Goal: Transaction & Acquisition: Obtain resource

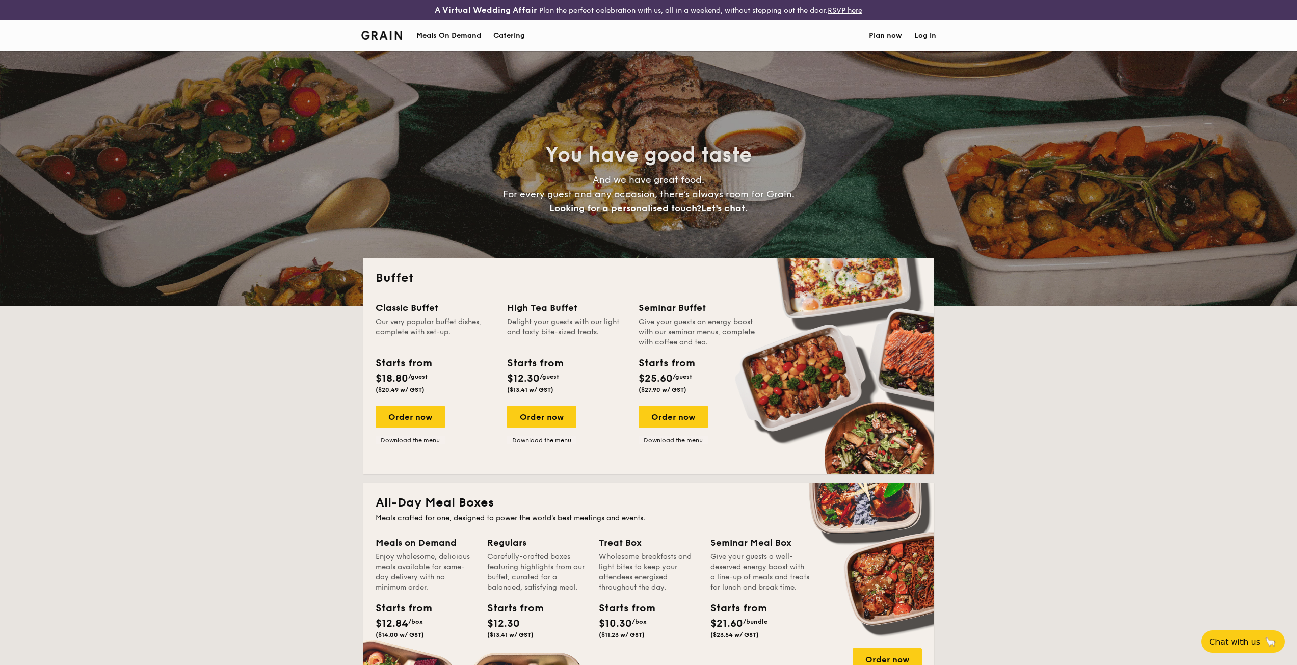
select select
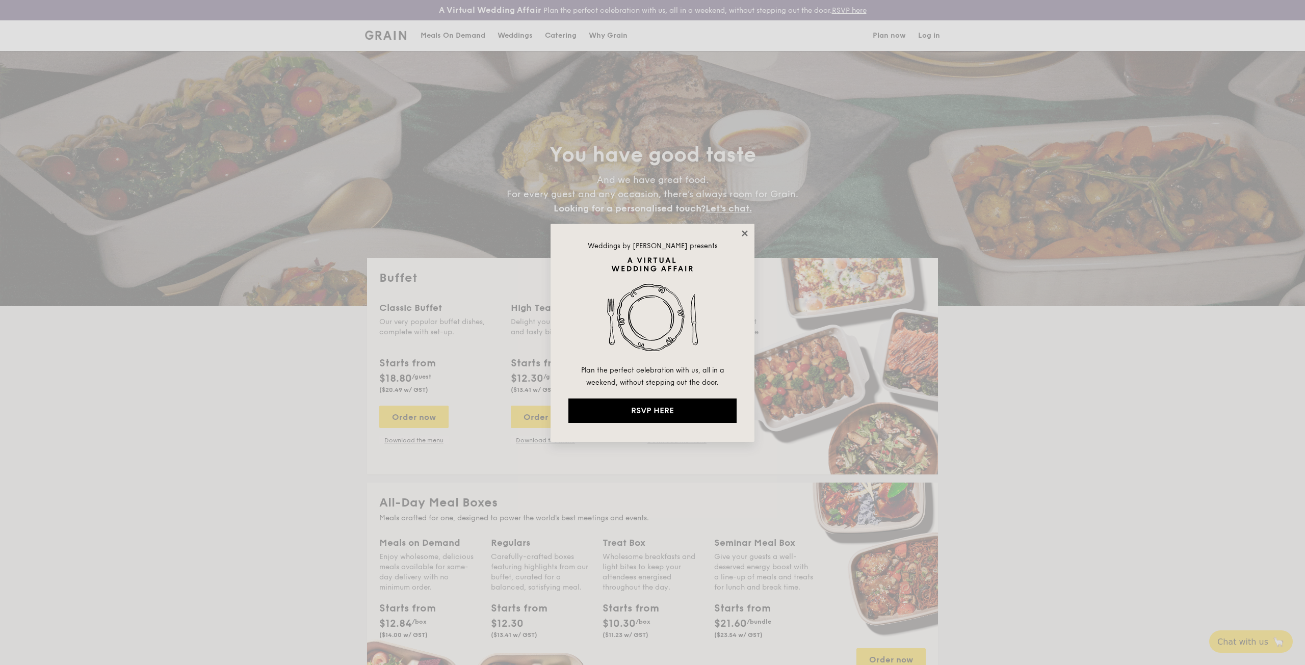
click at [746, 233] on icon at bounding box center [744, 233] width 9 height 9
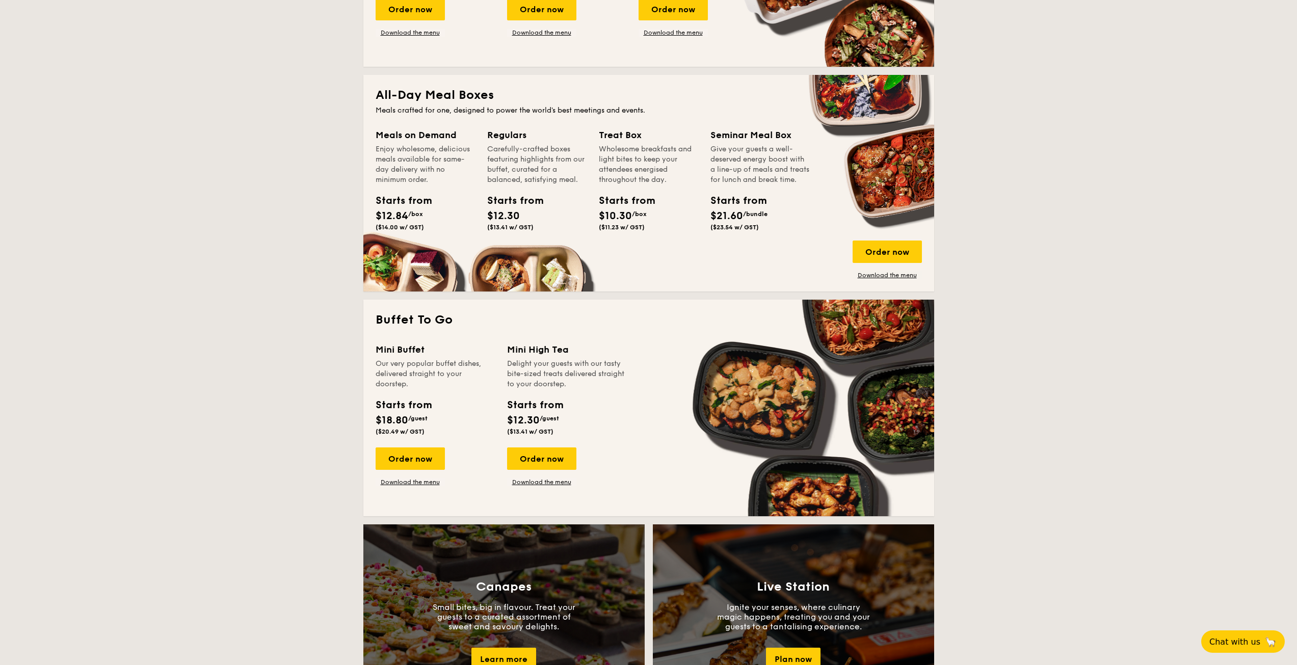
scroll to position [255, 0]
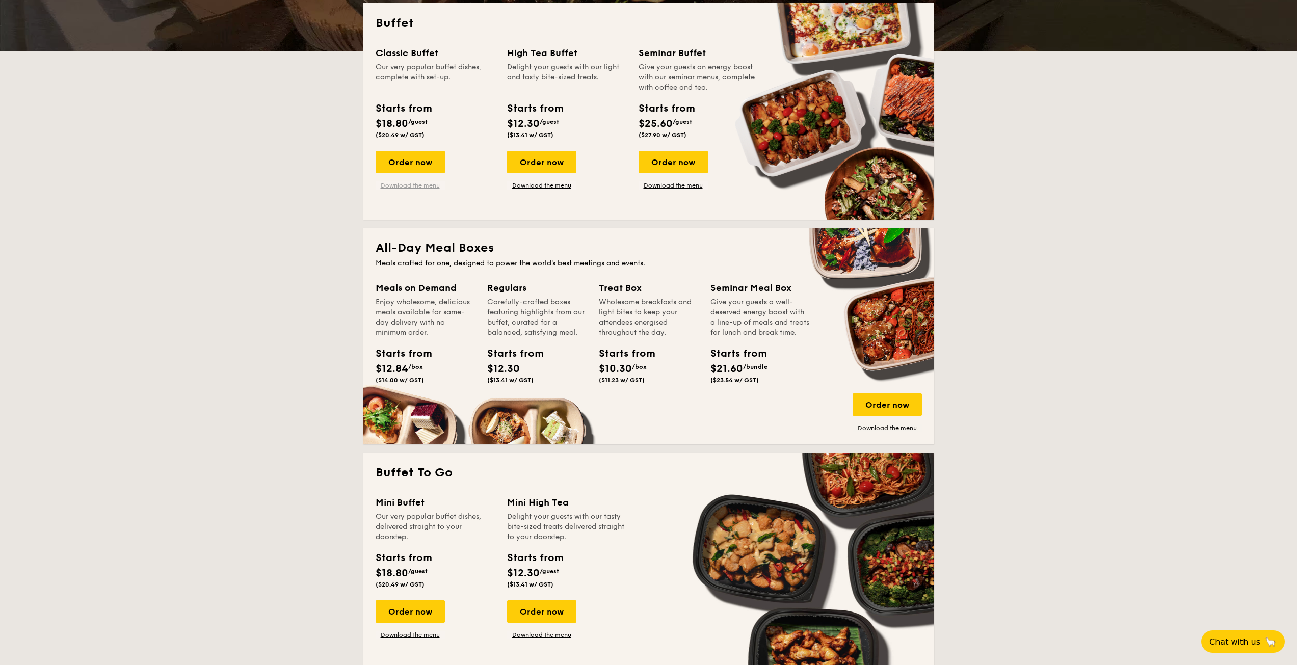
click at [406, 187] on link "Download the menu" at bounding box center [410, 185] width 69 height 8
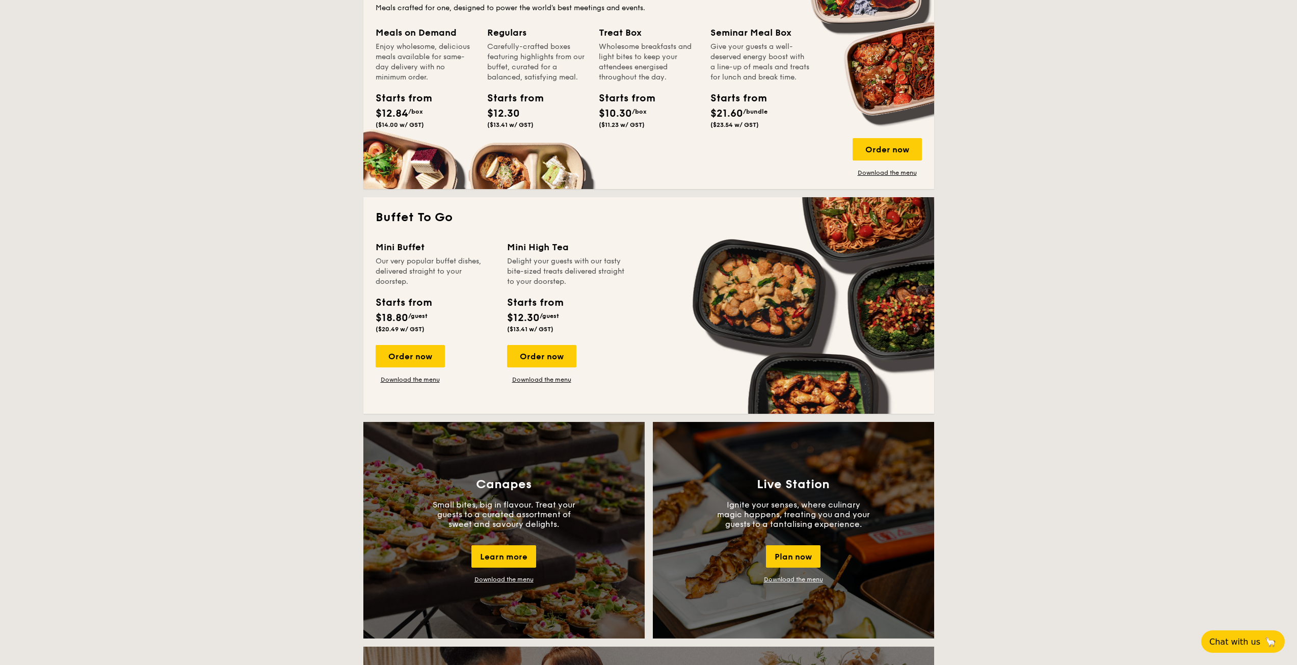
scroll to position [561, 0]
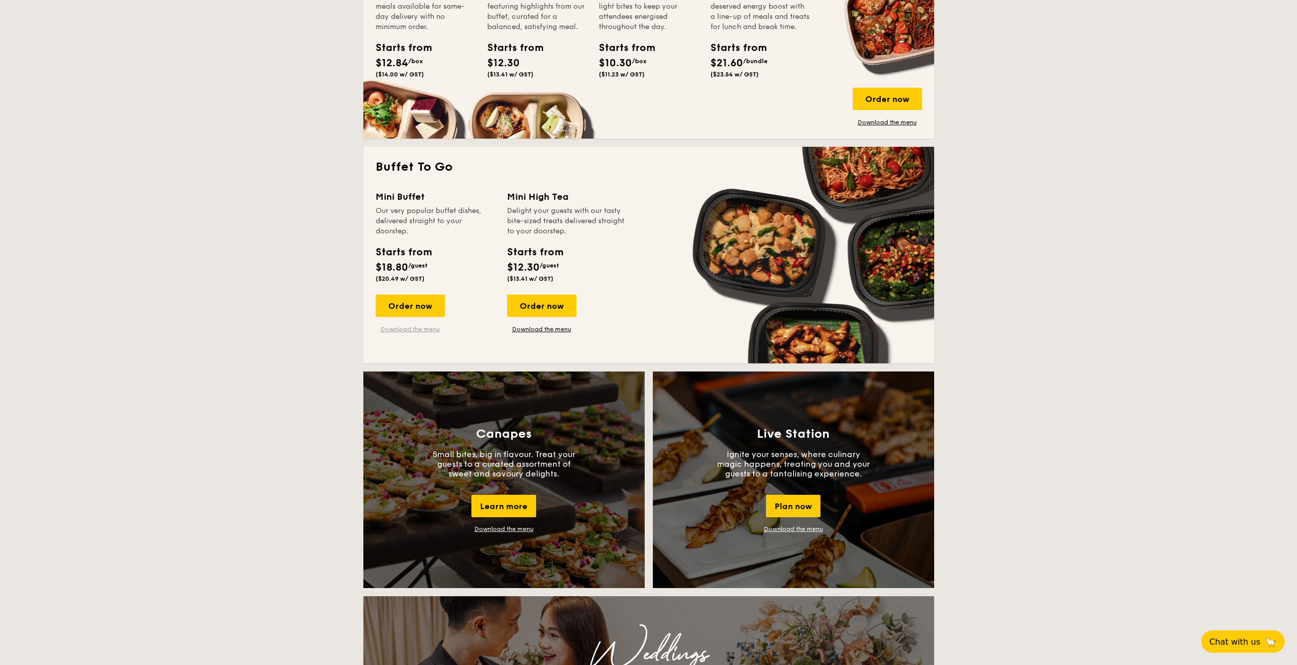
click at [412, 329] on link "Download the menu" at bounding box center [410, 329] width 69 height 8
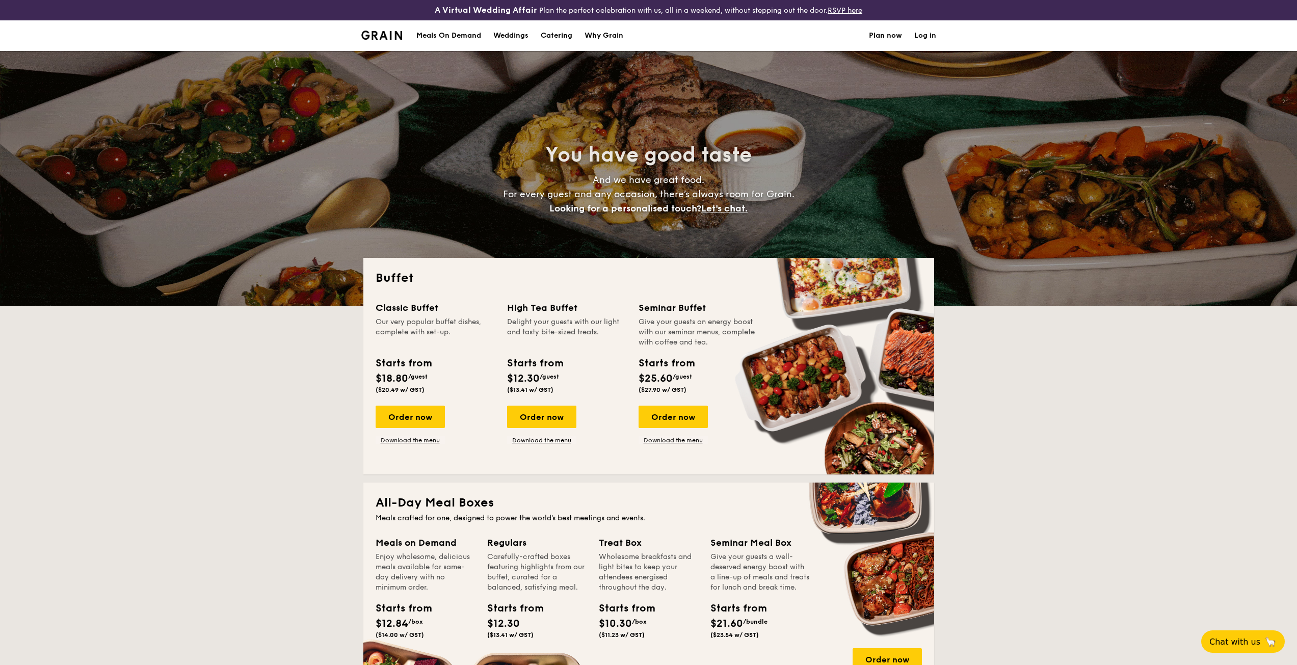
select select
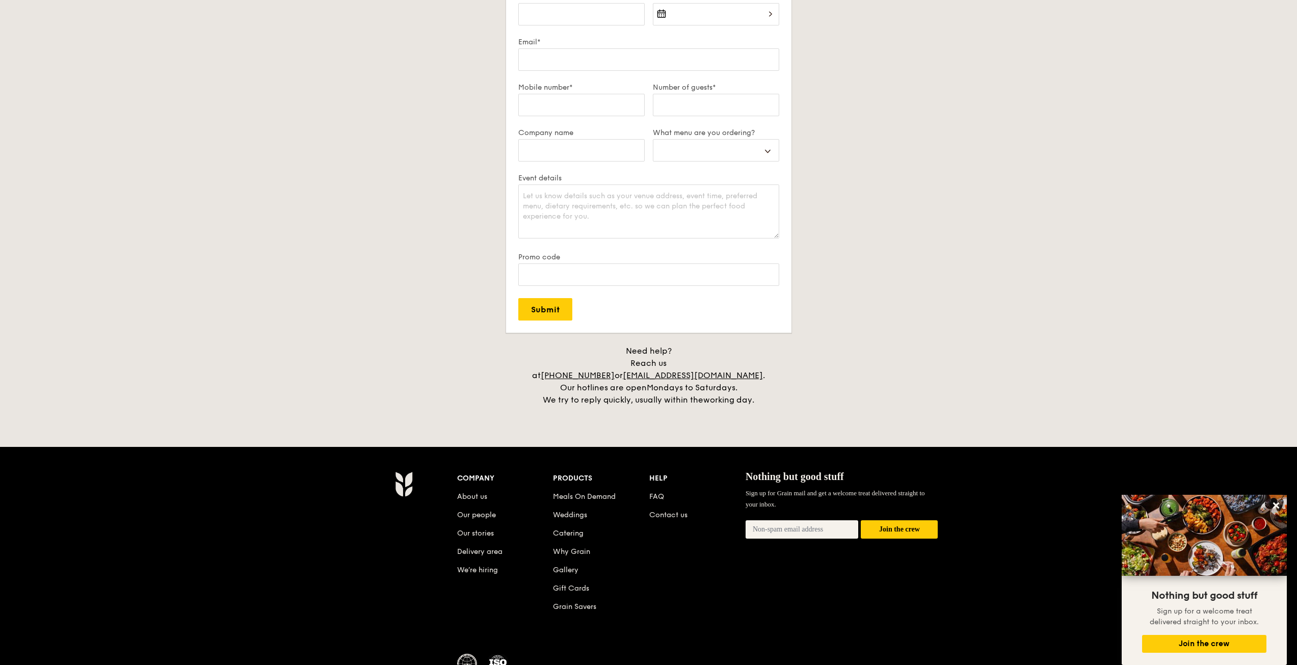
scroll to position [1913, 0]
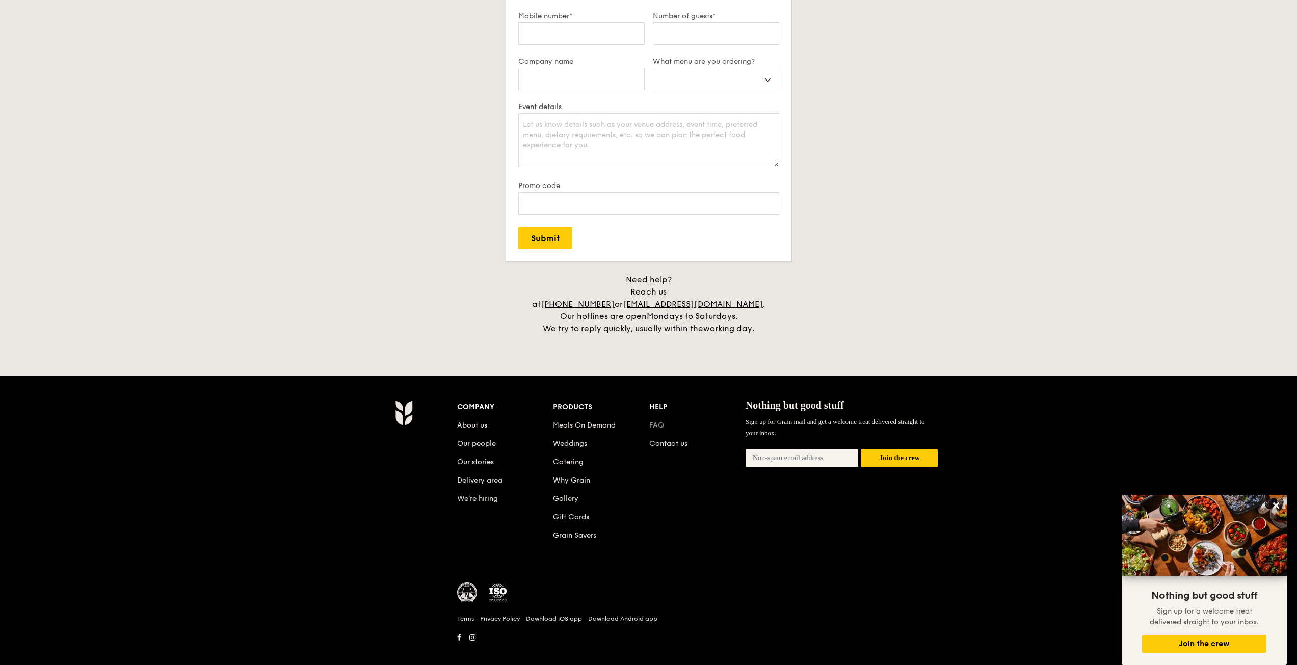
click at [654, 421] on link "FAQ" at bounding box center [656, 425] width 15 height 9
click at [1272, 504] on icon at bounding box center [1276, 505] width 9 height 9
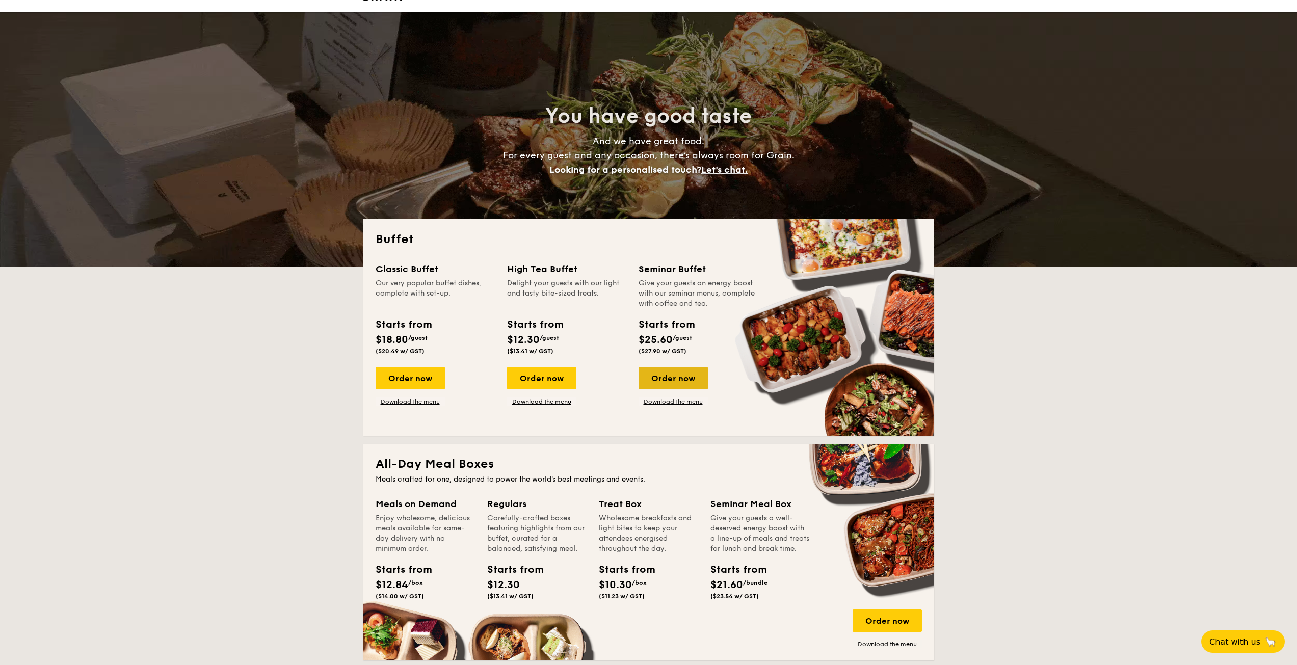
scroll to position [0, 0]
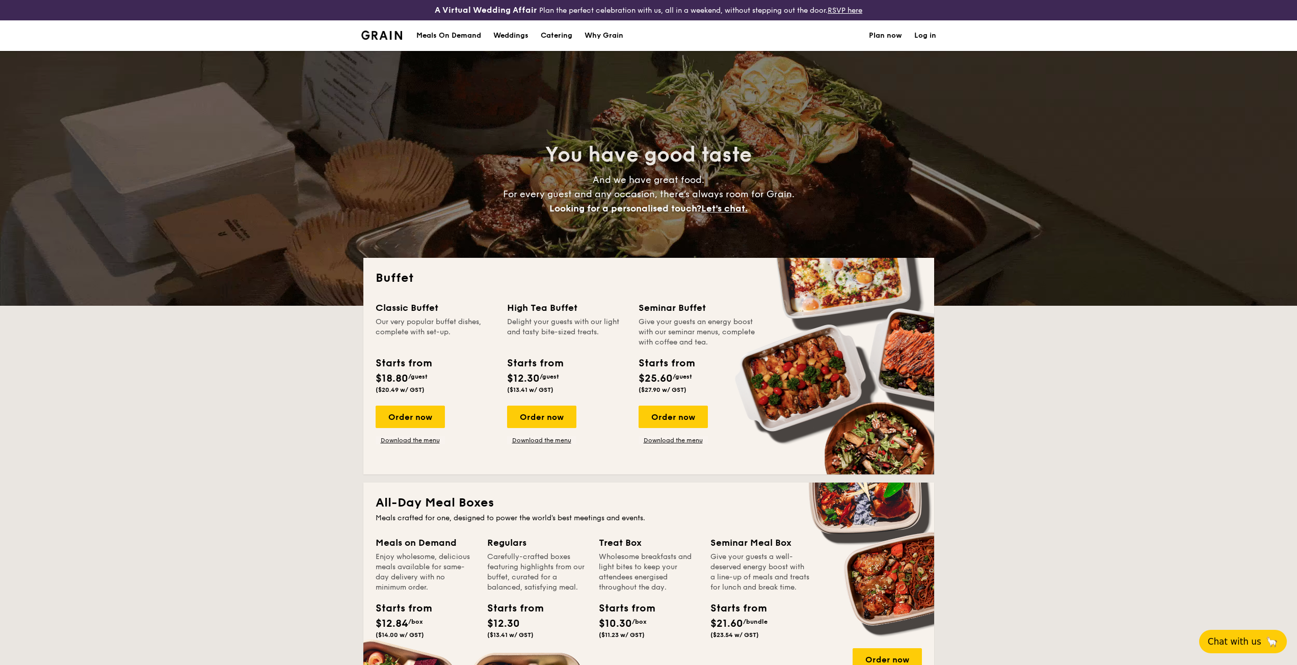
click at [1222, 641] on span "Chat with us" at bounding box center [1235, 642] width 54 height 10
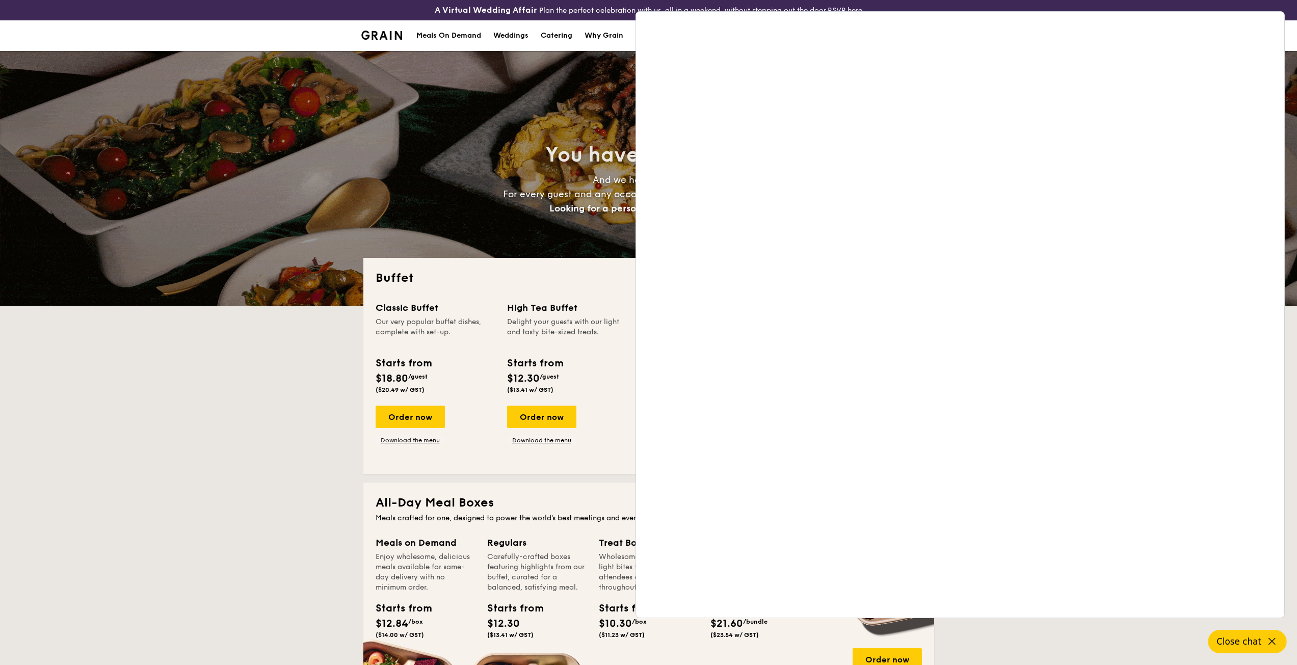
click at [1251, 643] on span "Close chat" at bounding box center [1239, 642] width 45 height 10
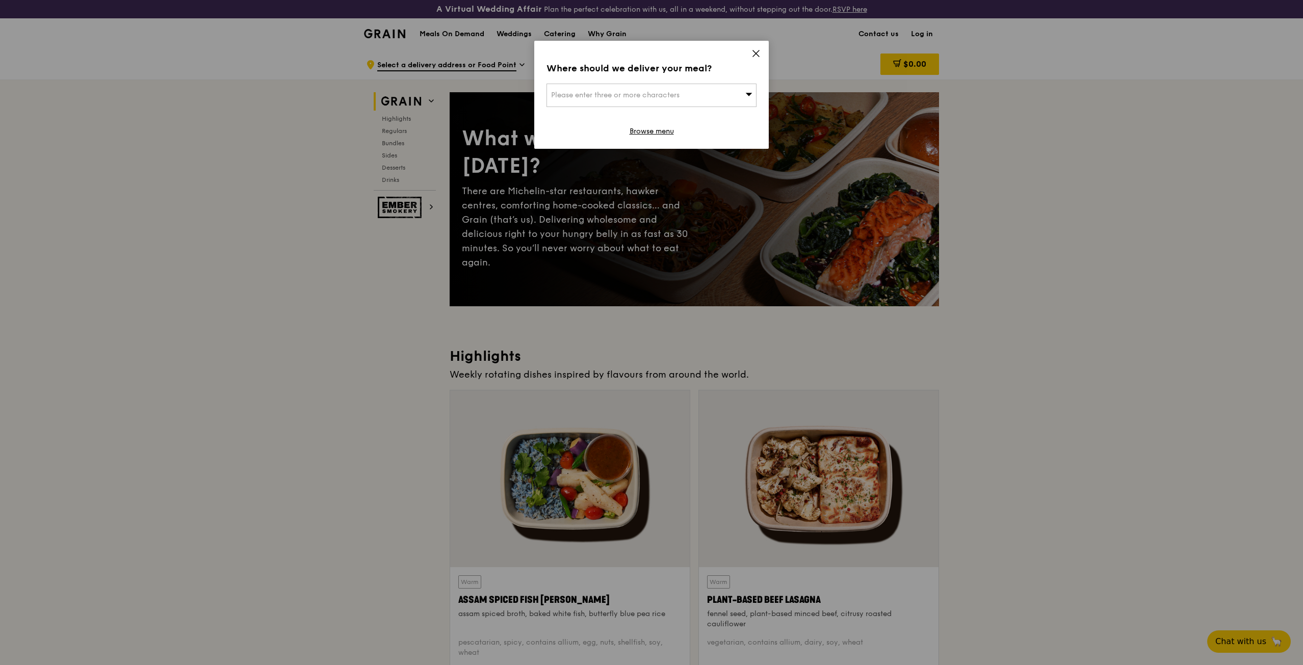
click at [697, 98] on div "Please enter three or more characters" at bounding box center [651, 95] width 210 height 23
click at [757, 50] on icon at bounding box center [755, 53] width 9 height 9
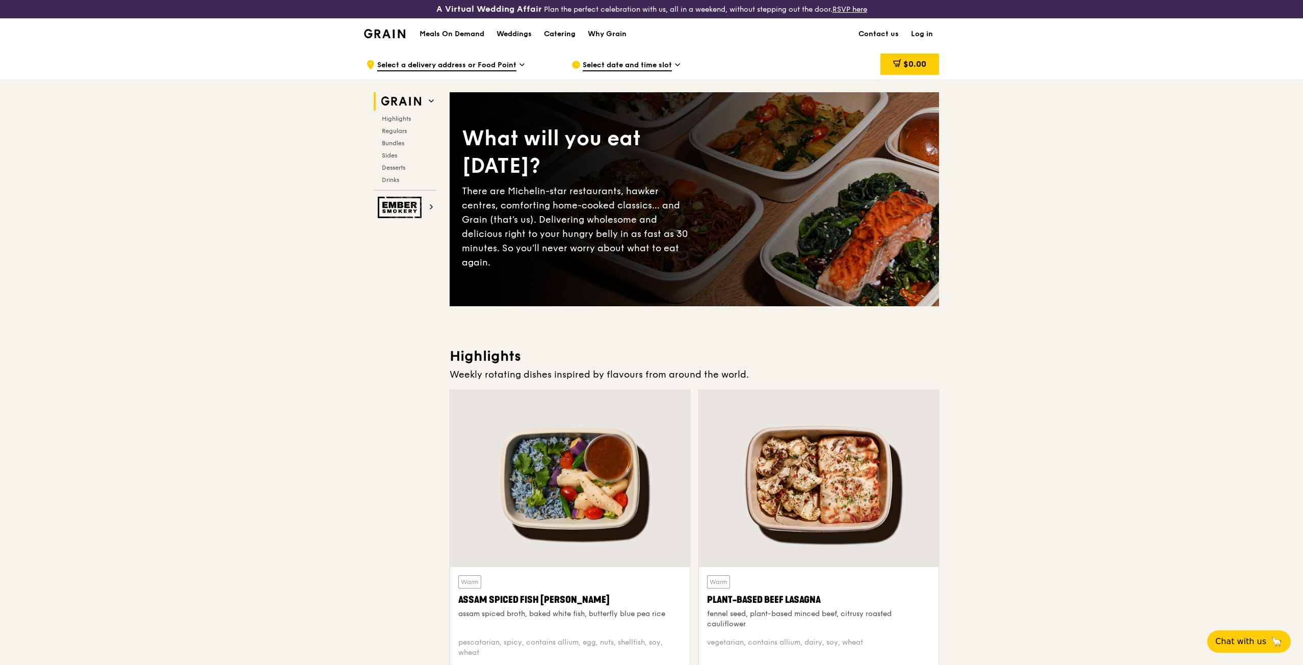
click at [572, 35] on div "Catering" at bounding box center [560, 34] width 32 height 31
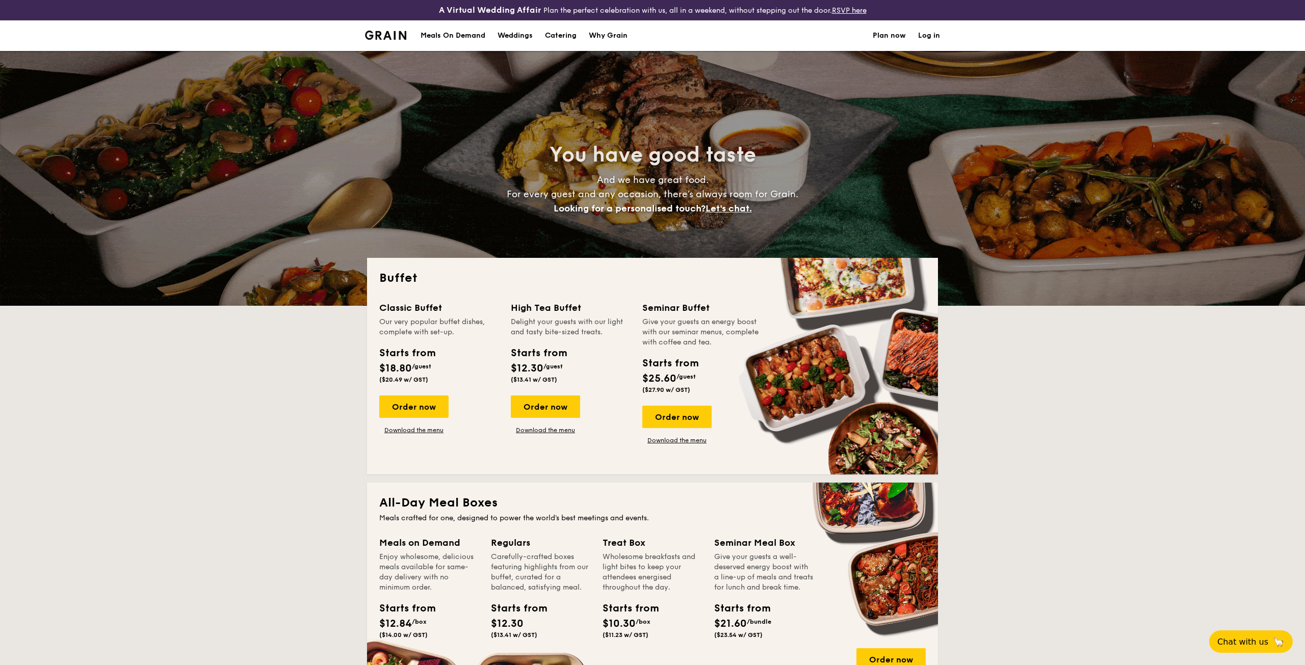
select select
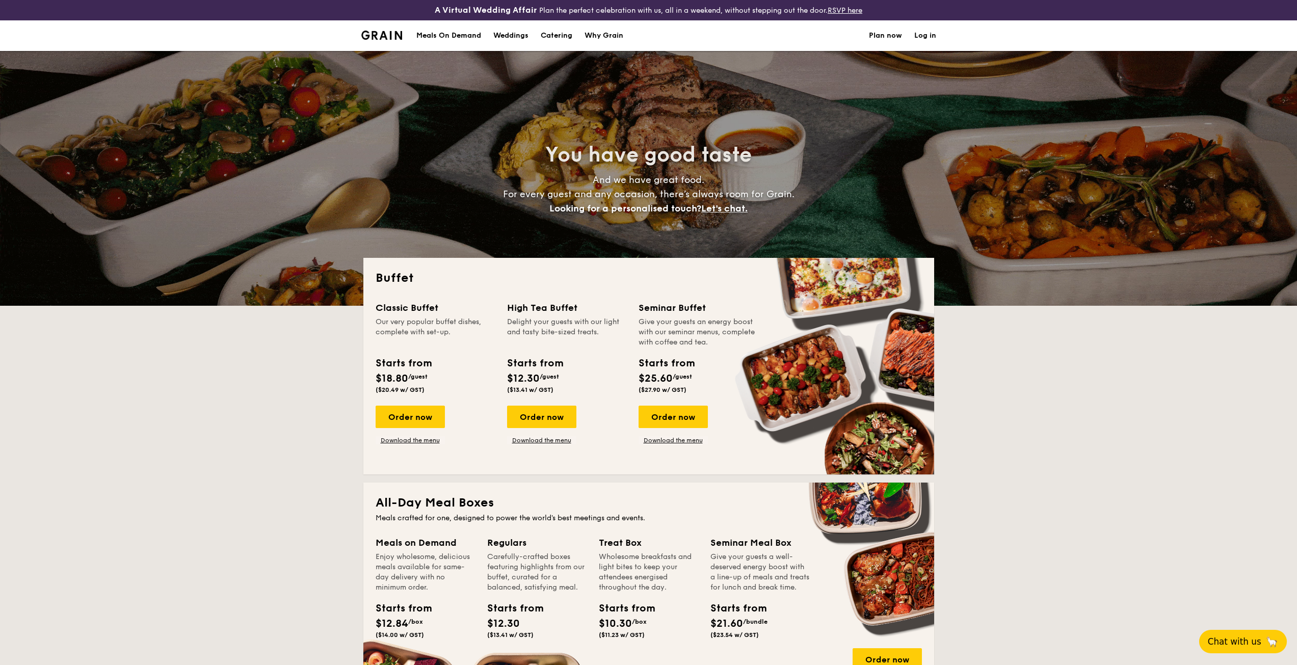
click at [1235, 637] on span "Chat with us" at bounding box center [1235, 642] width 54 height 10
